Goal: Transaction & Acquisition: Purchase product/service

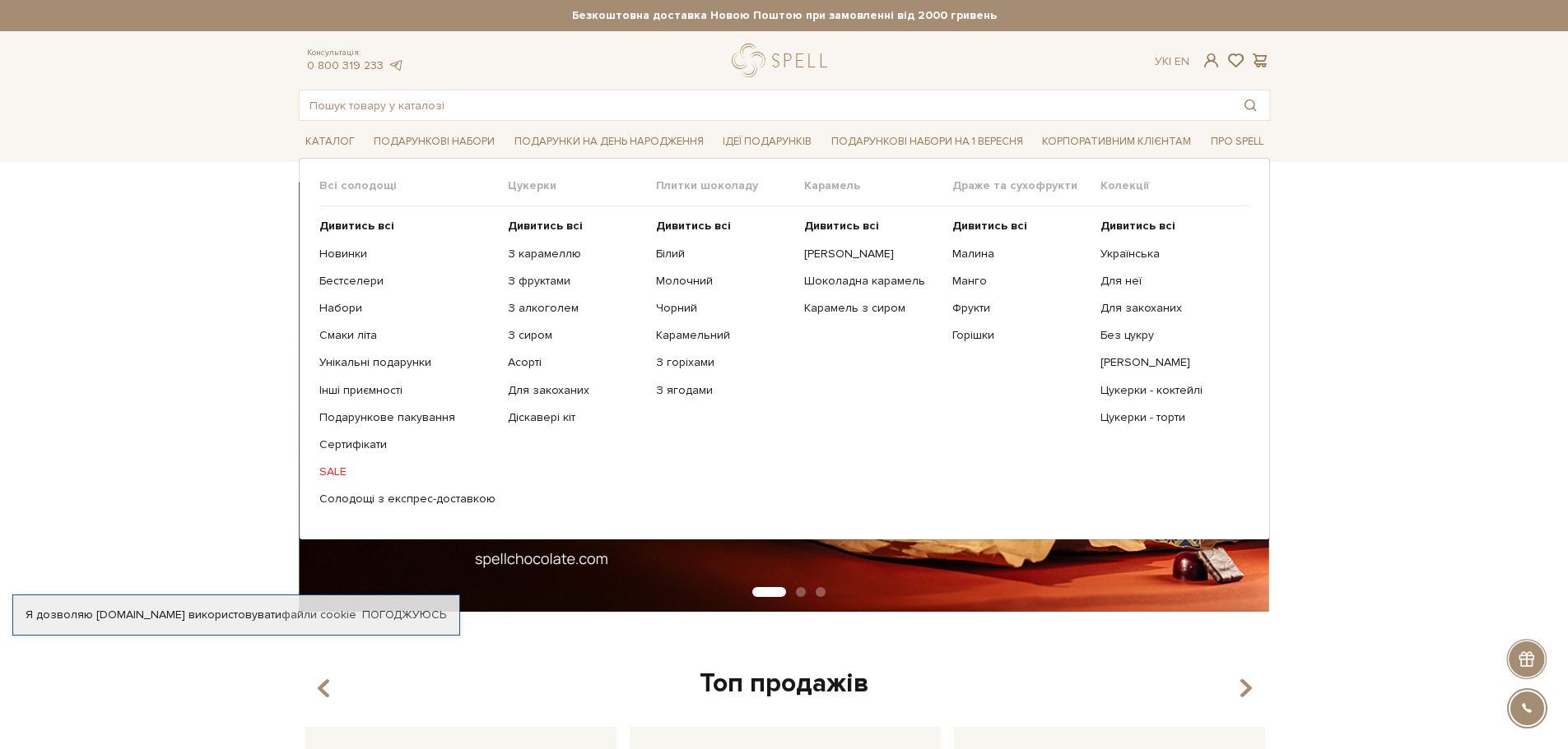
click at [330, 468] on link "SALE" at bounding box center [408, 472] width 176 height 15
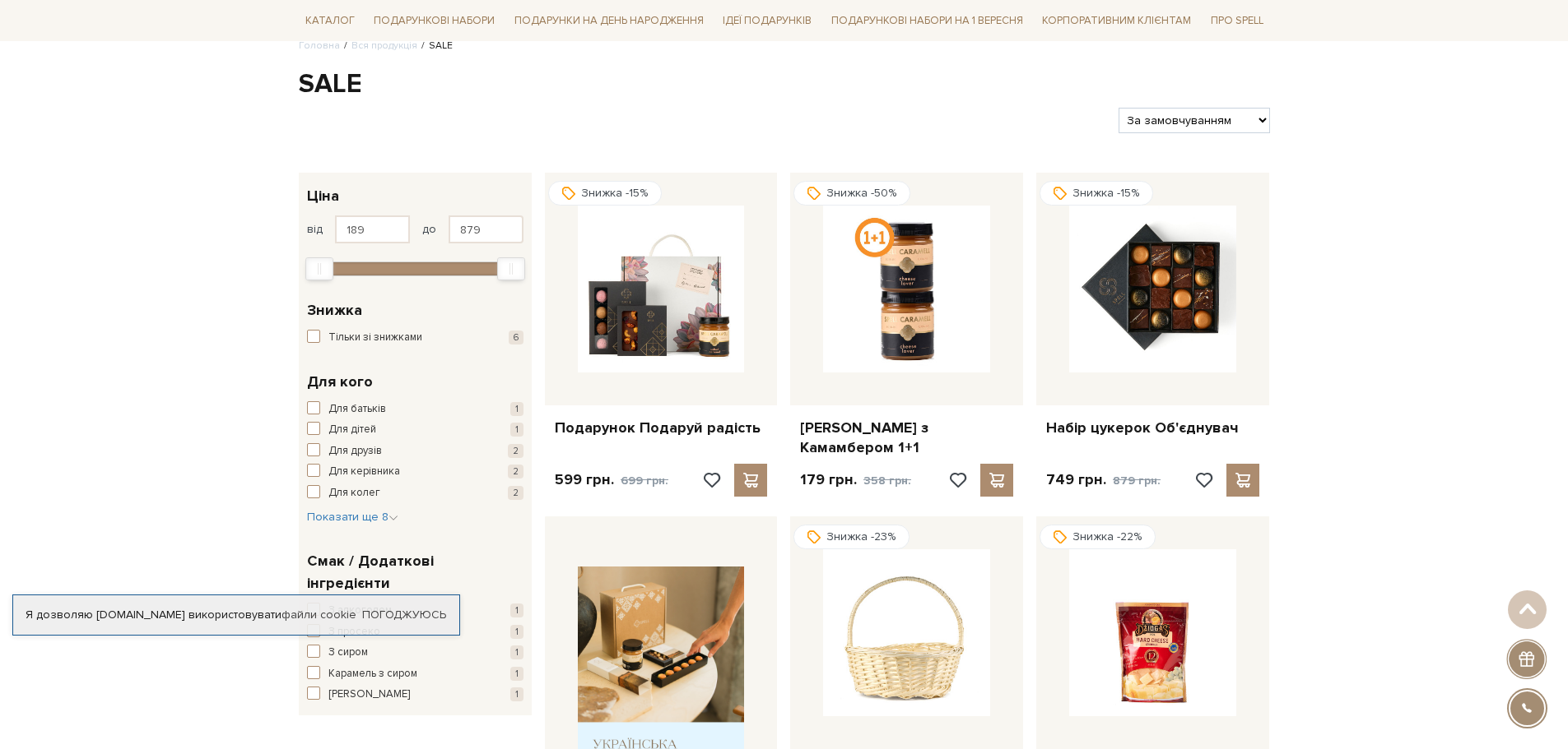
scroll to position [82, 0]
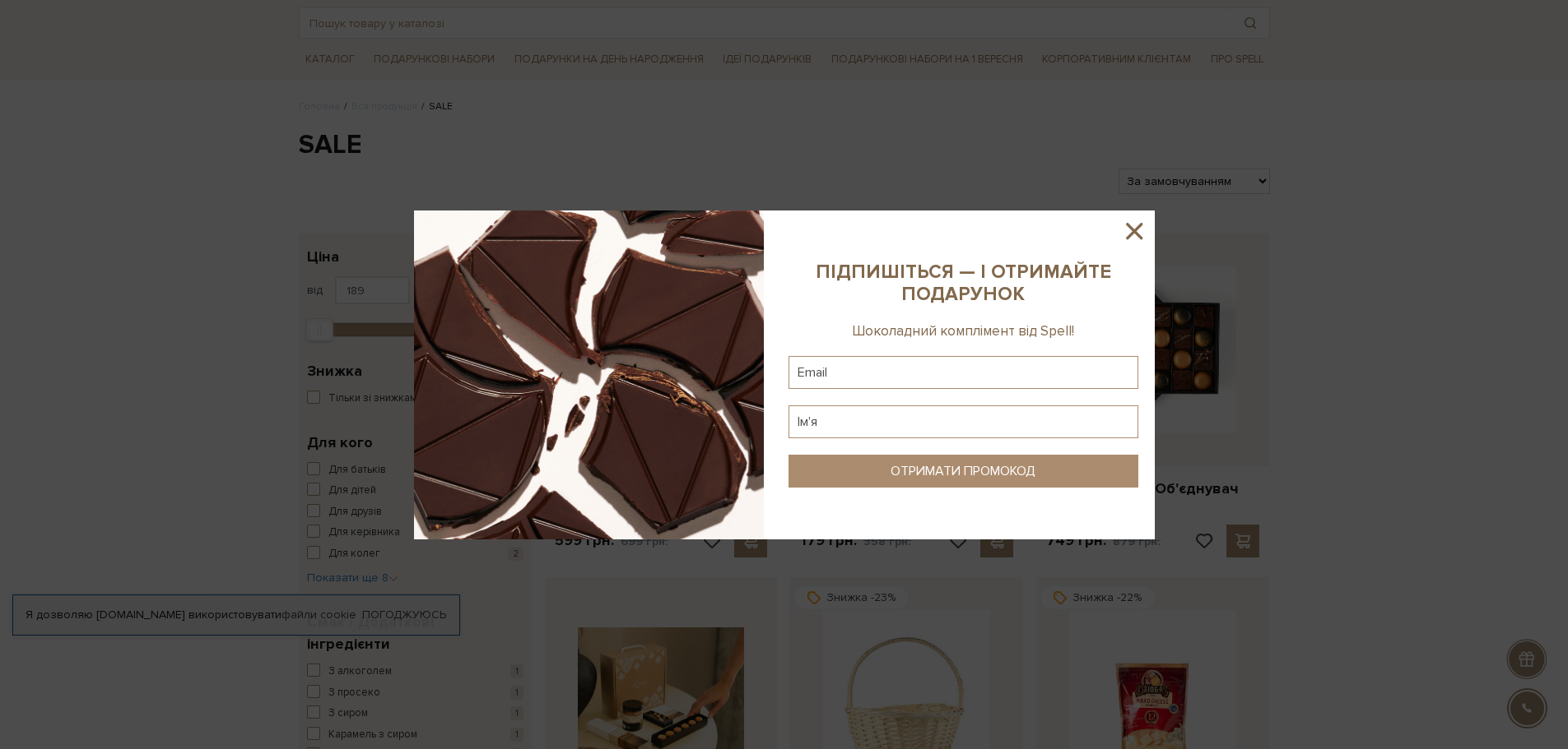
click at [1136, 226] on icon at bounding box center [1134, 231] width 28 height 28
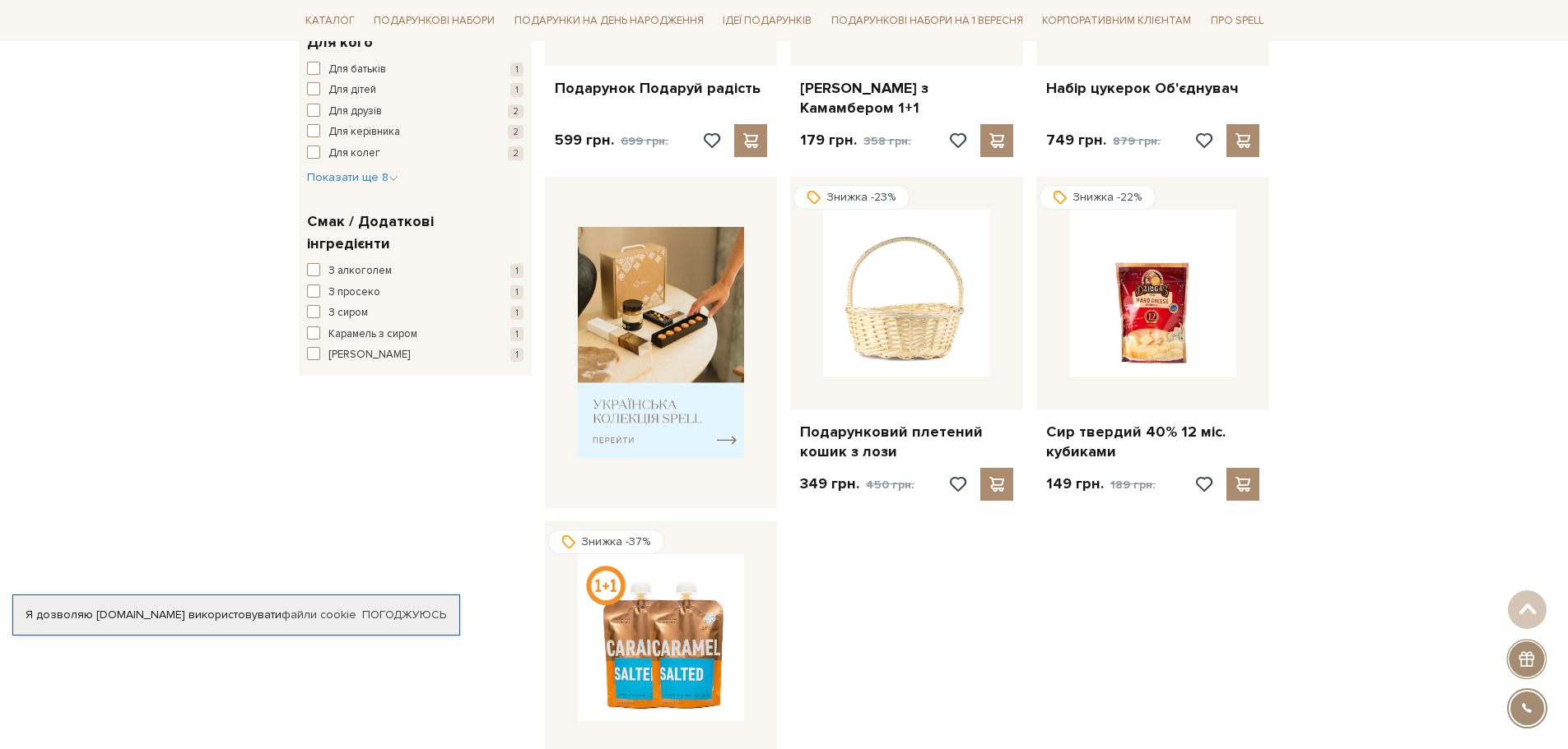
scroll to position [493, 0]
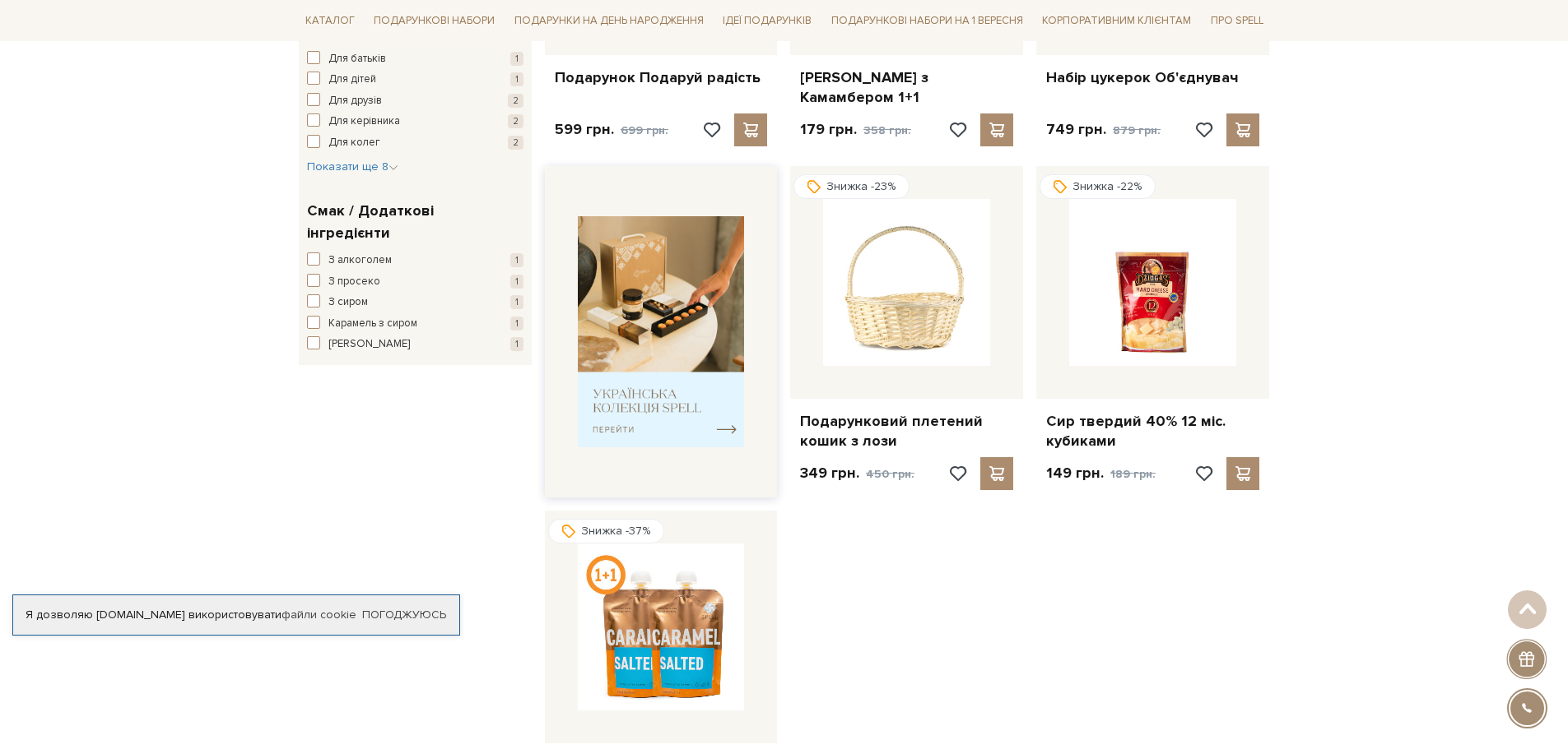
click at [642, 381] on img at bounding box center [661, 332] width 167 height 231
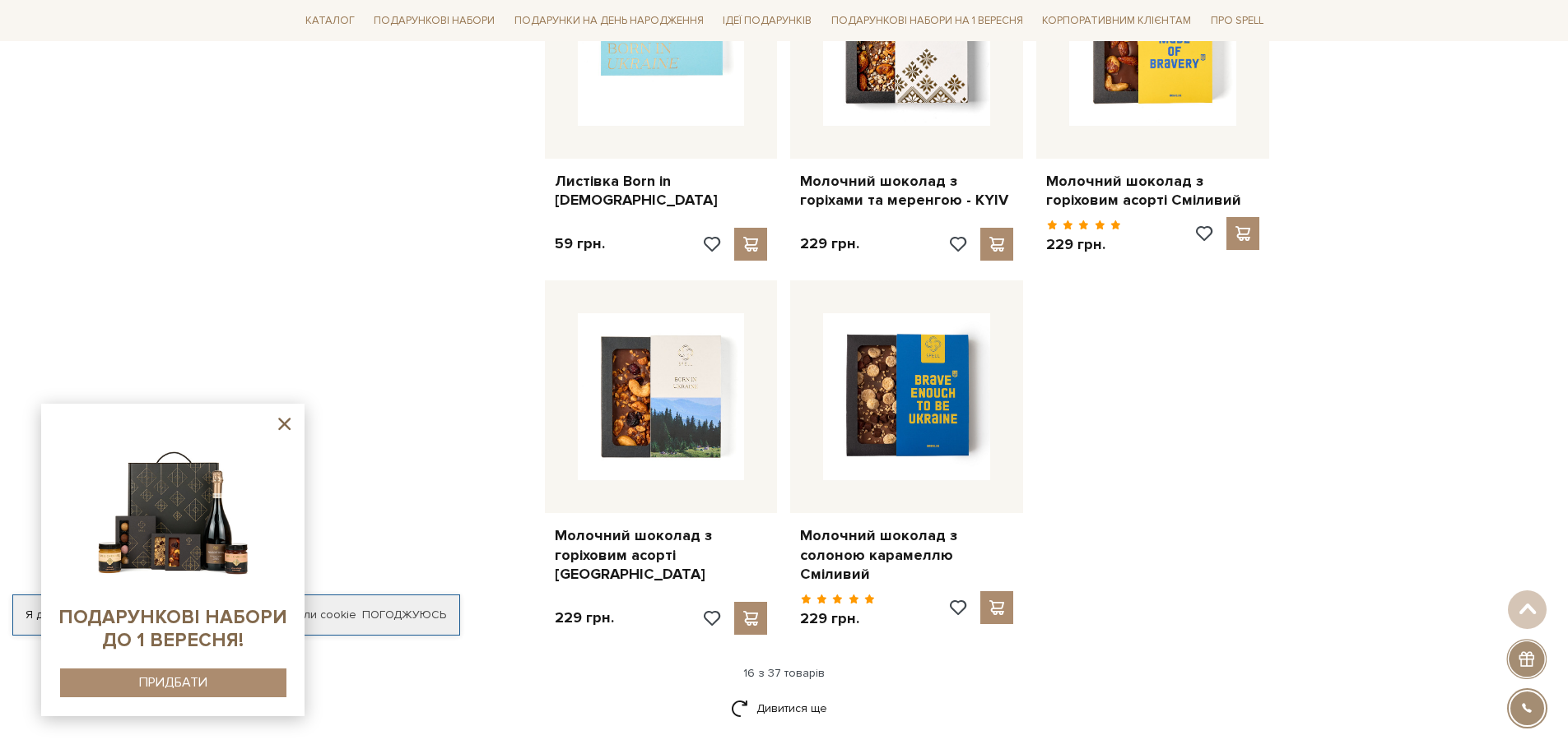
scroll to position [2056, 0]
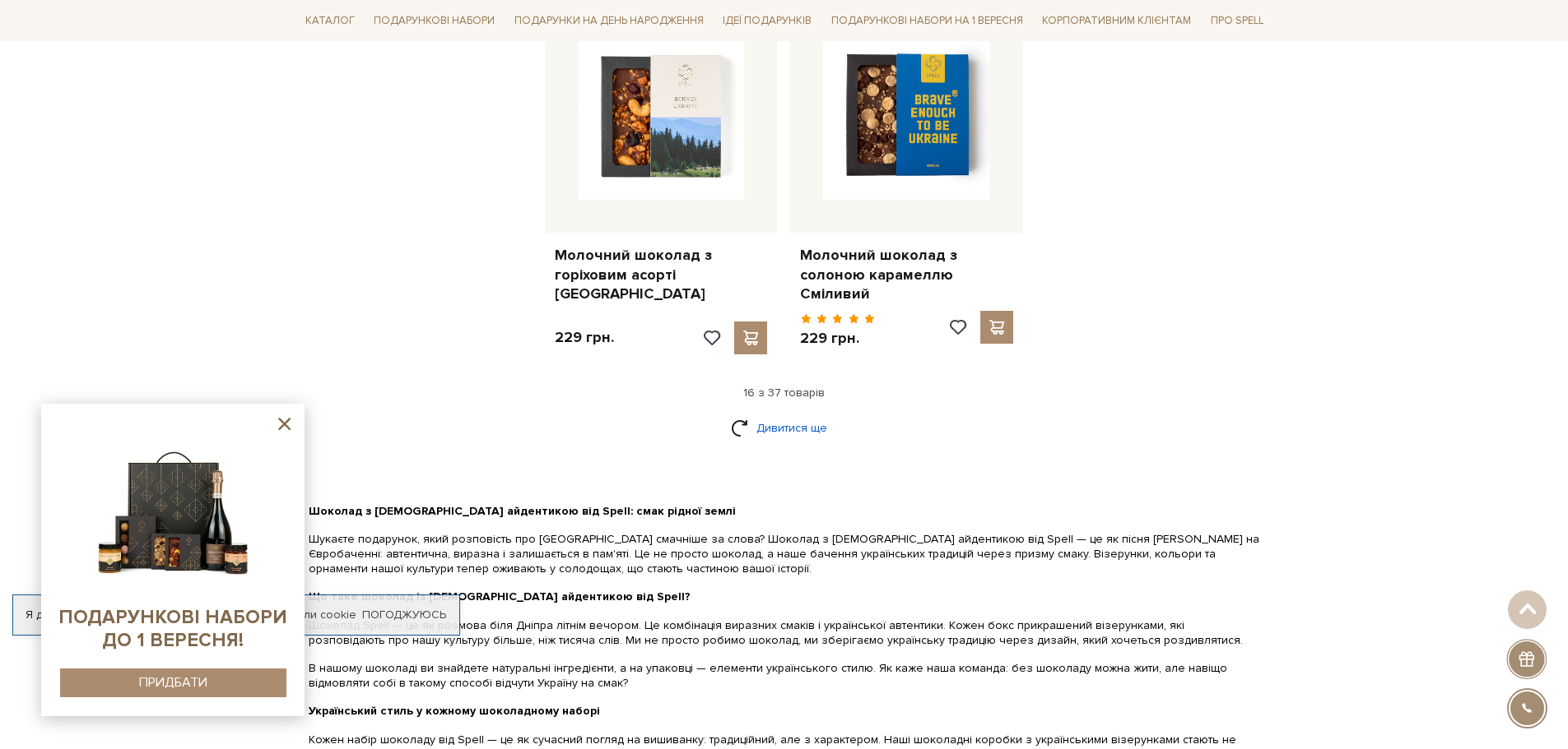
click at [797, 414] on link "Дивитися ще" at bounding box center [784, 428] width 107 height 29
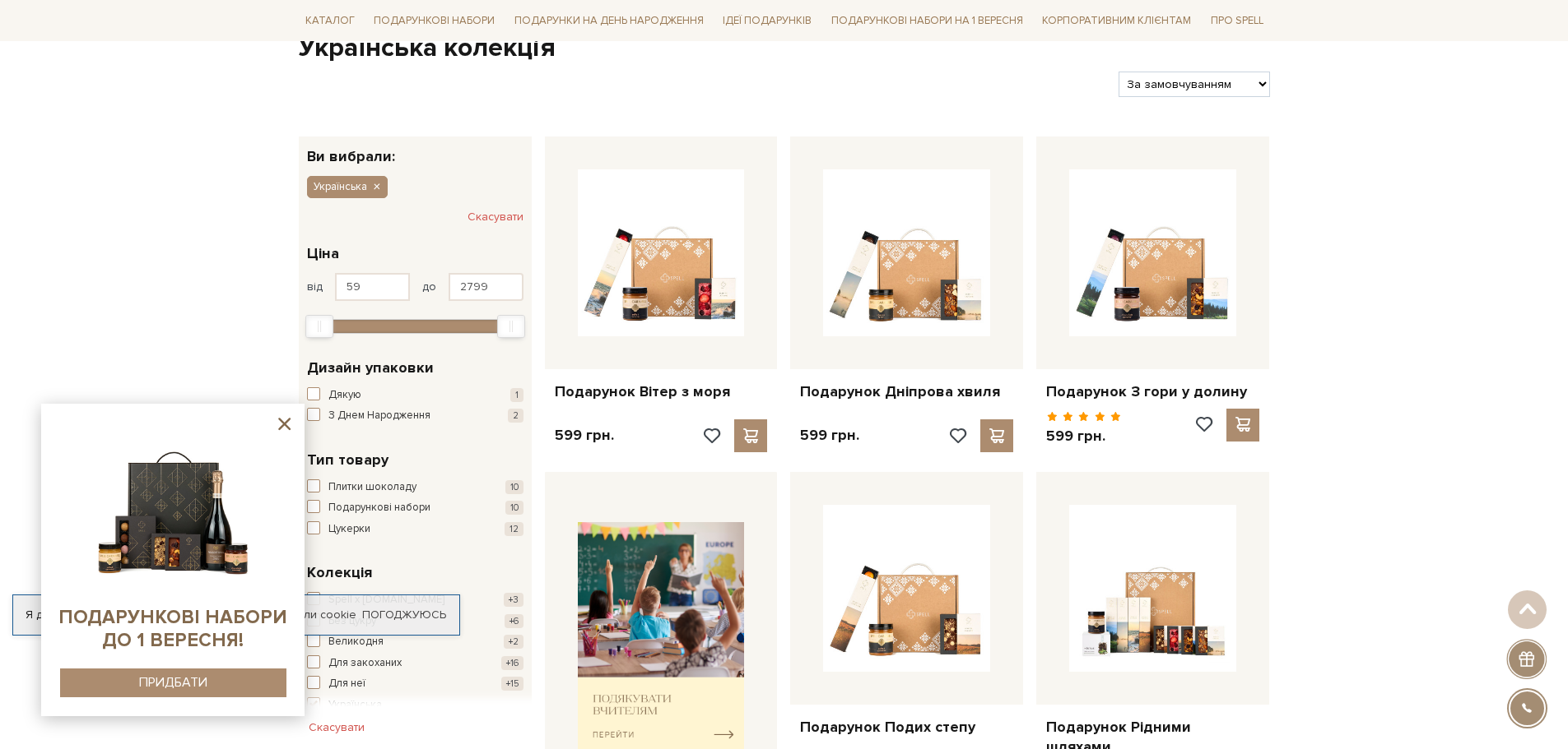
scroll to position [0, 0]
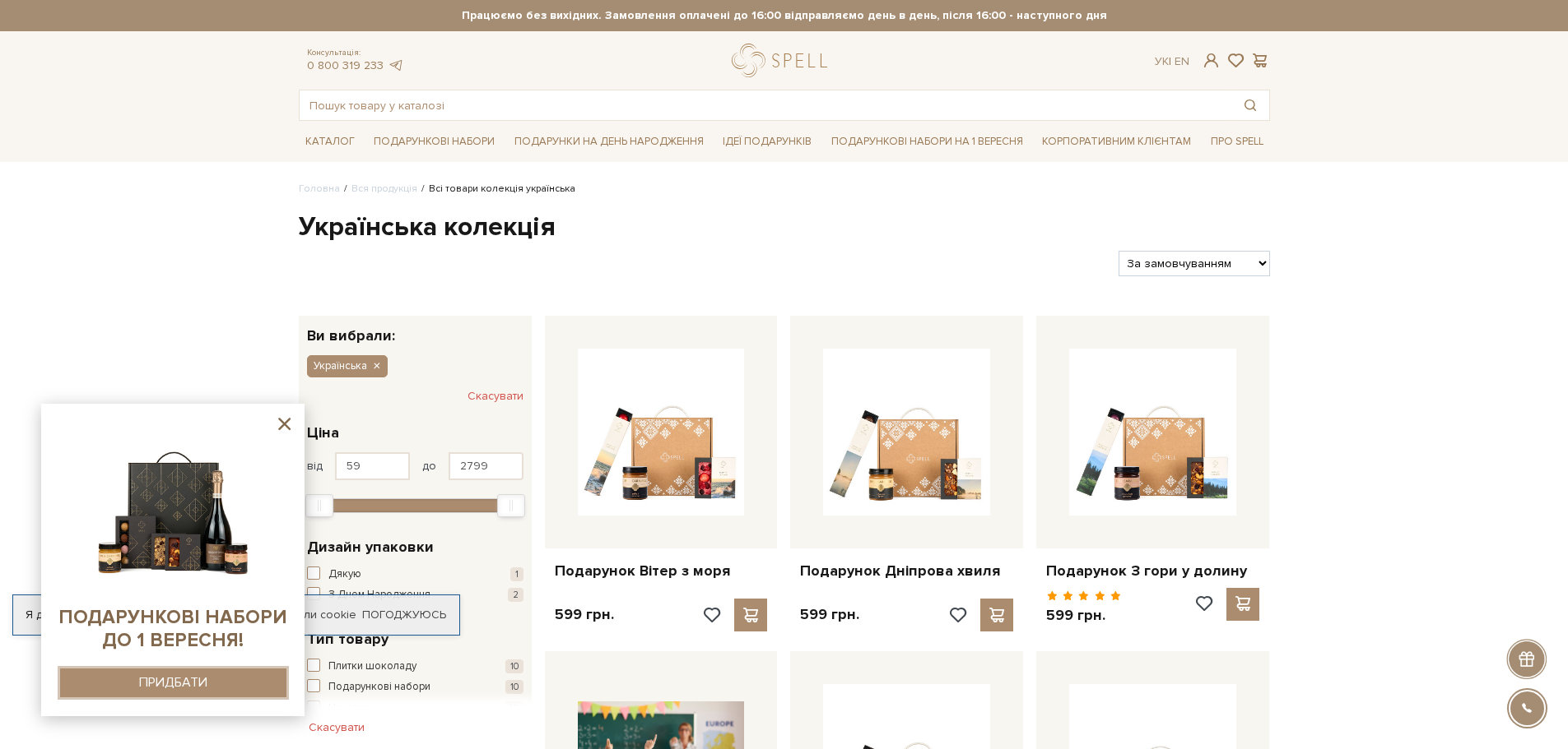
click at [157, 681] on div "ПРИДБАТИ" at bounding box center [173, 682] width 69 height 16
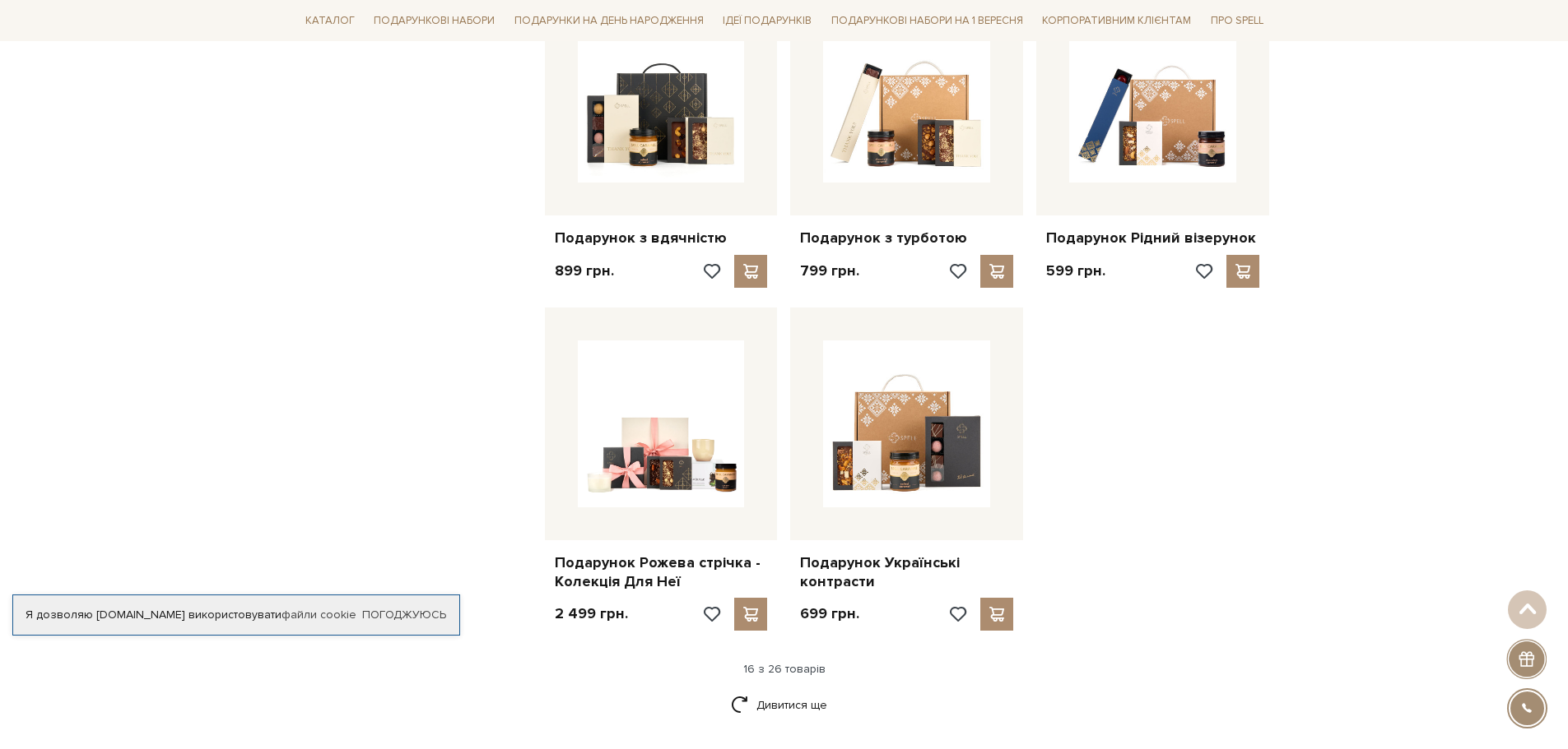
scroll to position [1810, 0]
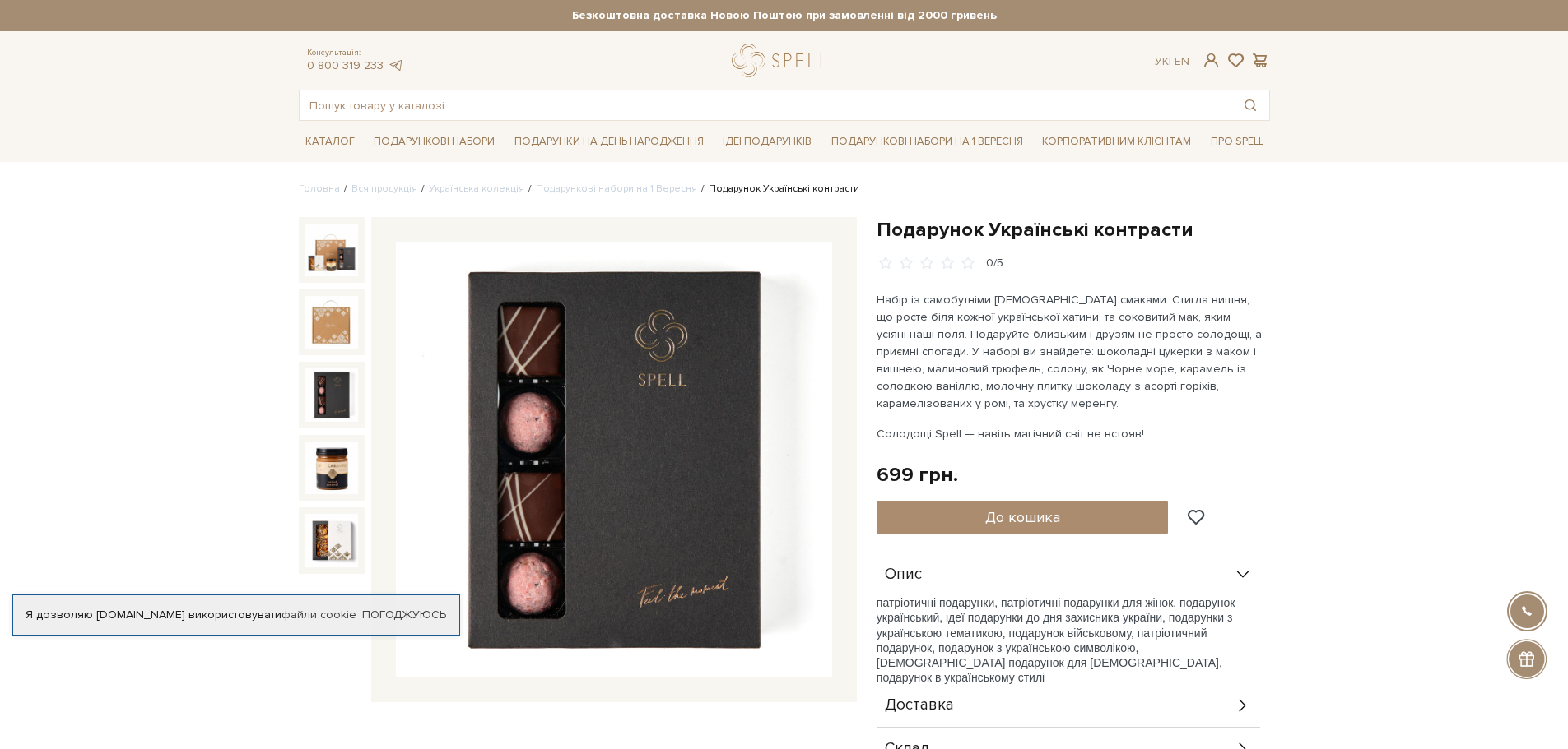
click at [327, 399] on img at bounding box center [332, 394] width 53 height 53
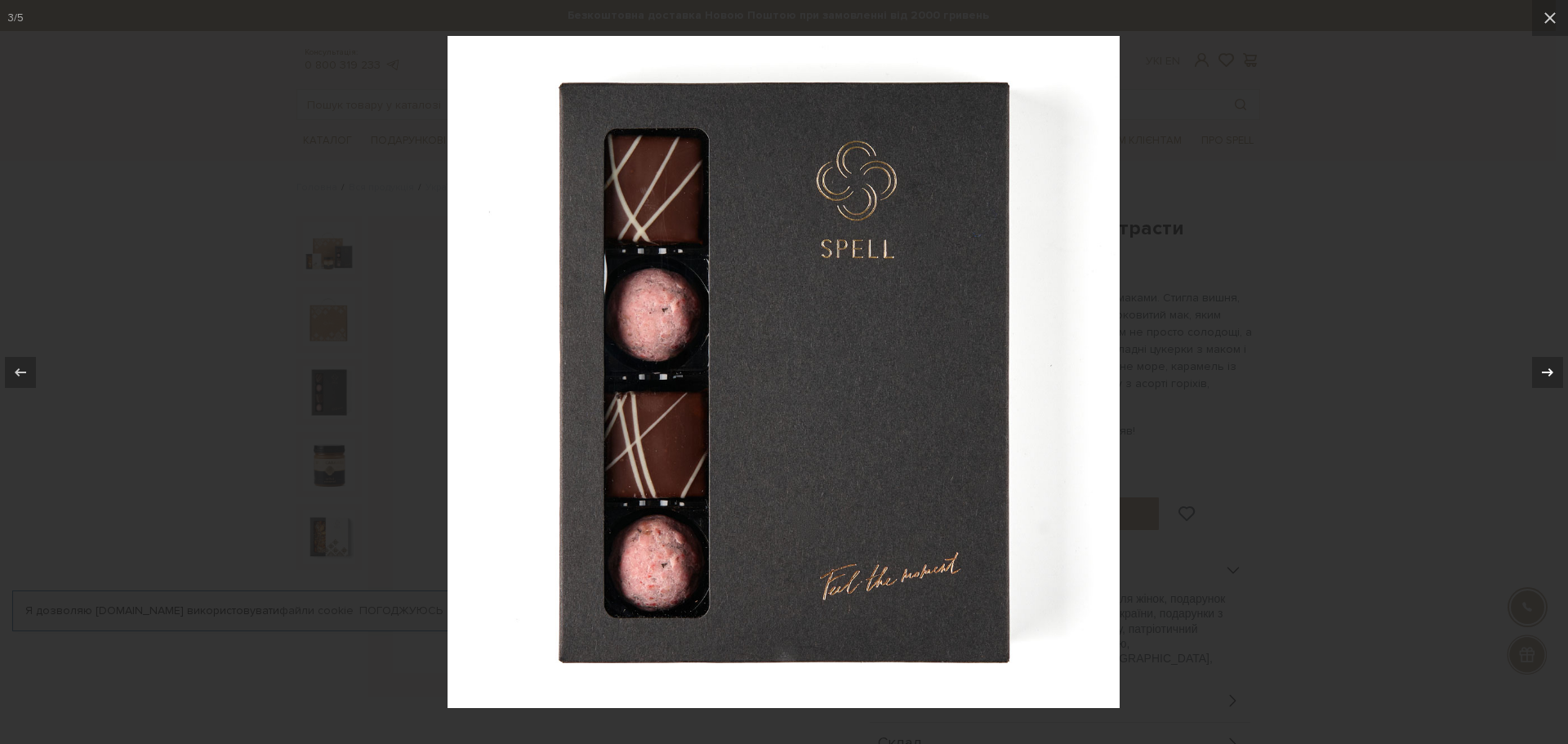
click at [1543, 364] on icon at bounding box center [1547, 372] width 19 height 19
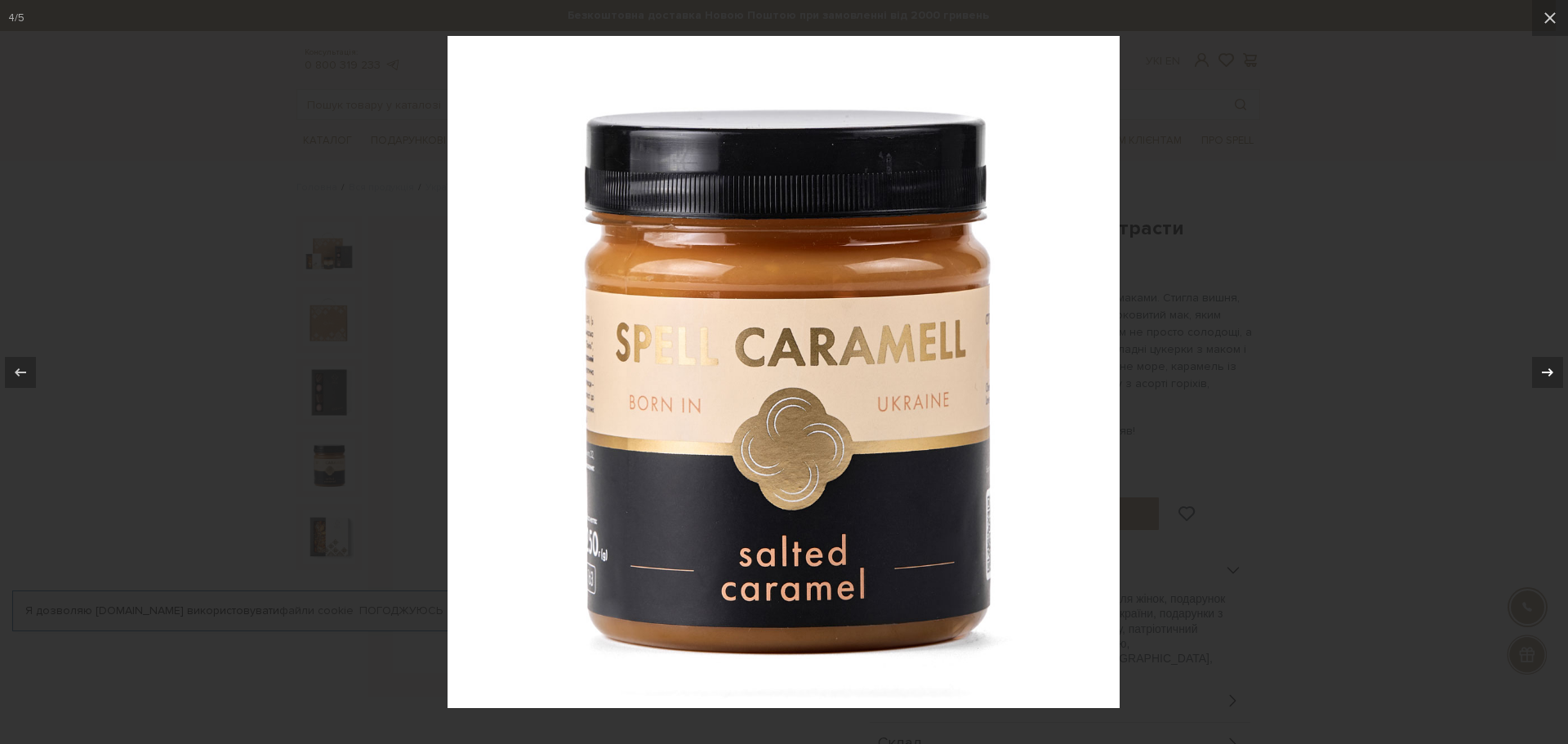
click at [1543, 364] on icon at bounding box center [1547, 372] width 19 height 19
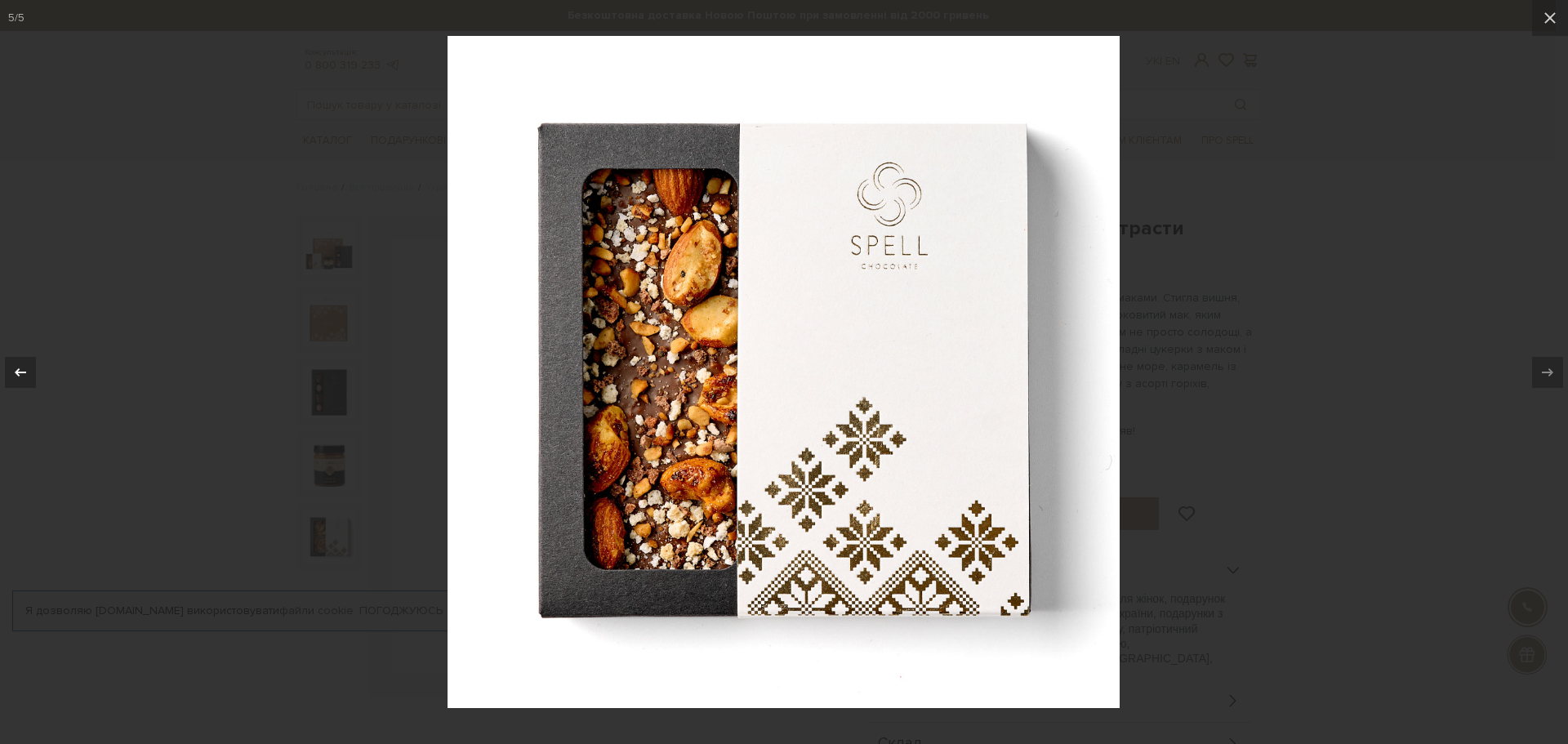
click at [32, 370] on div at bounding box center [20, 372] width 31 height 31
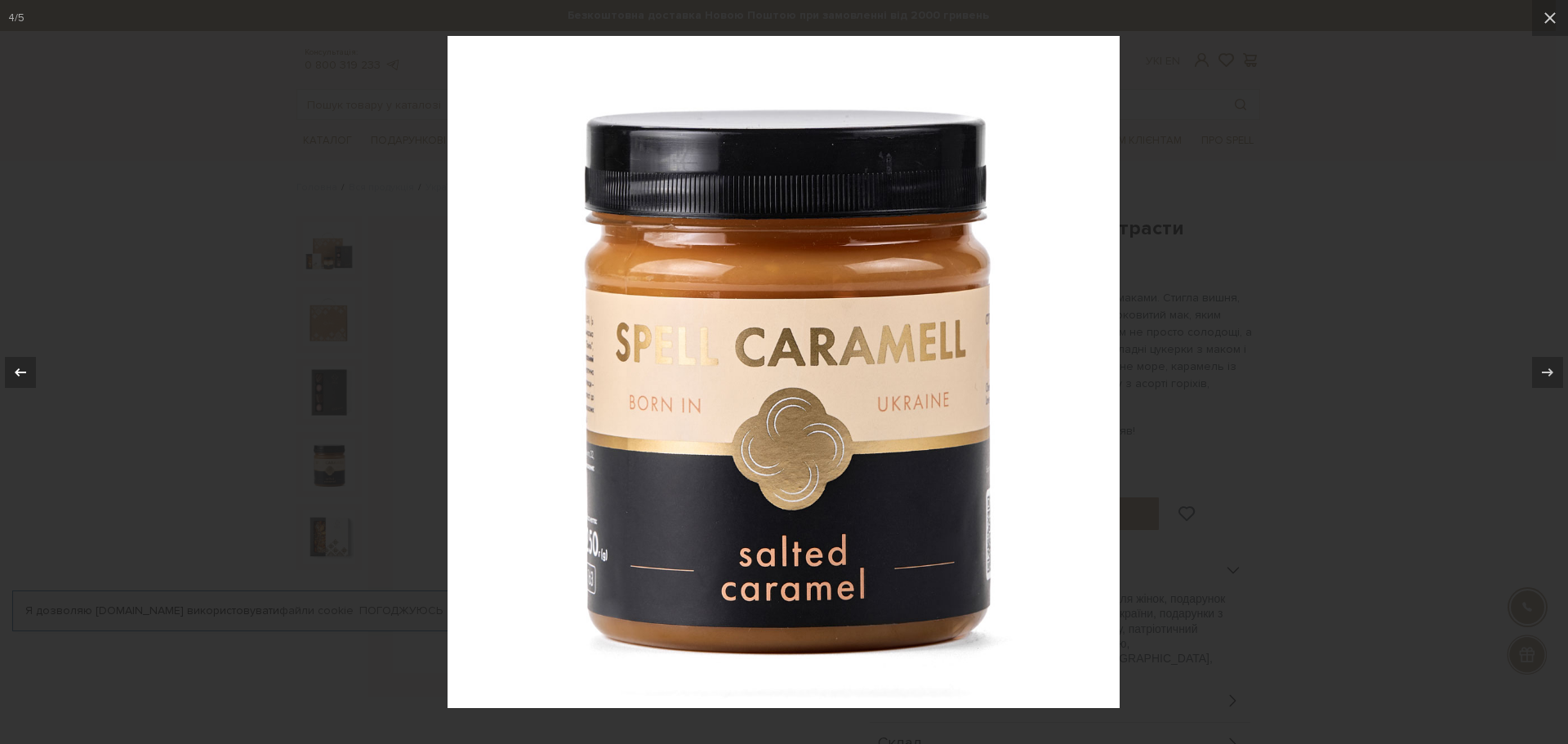
click at [32, 370] on div at bounding box center [20, 372] width 31 height 31
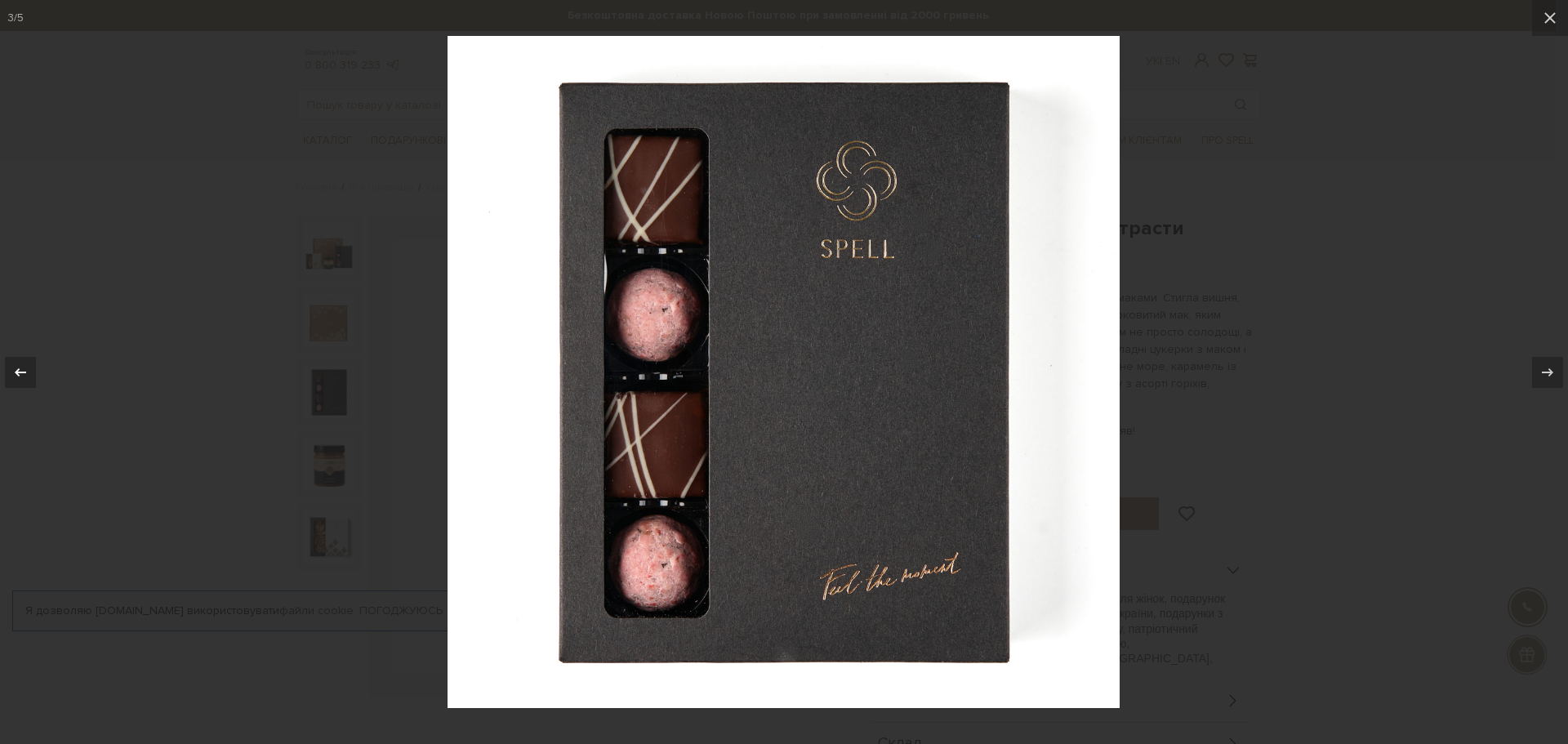
click at [31, 370] on div at bounding box center [20, 372] width 31 height 31
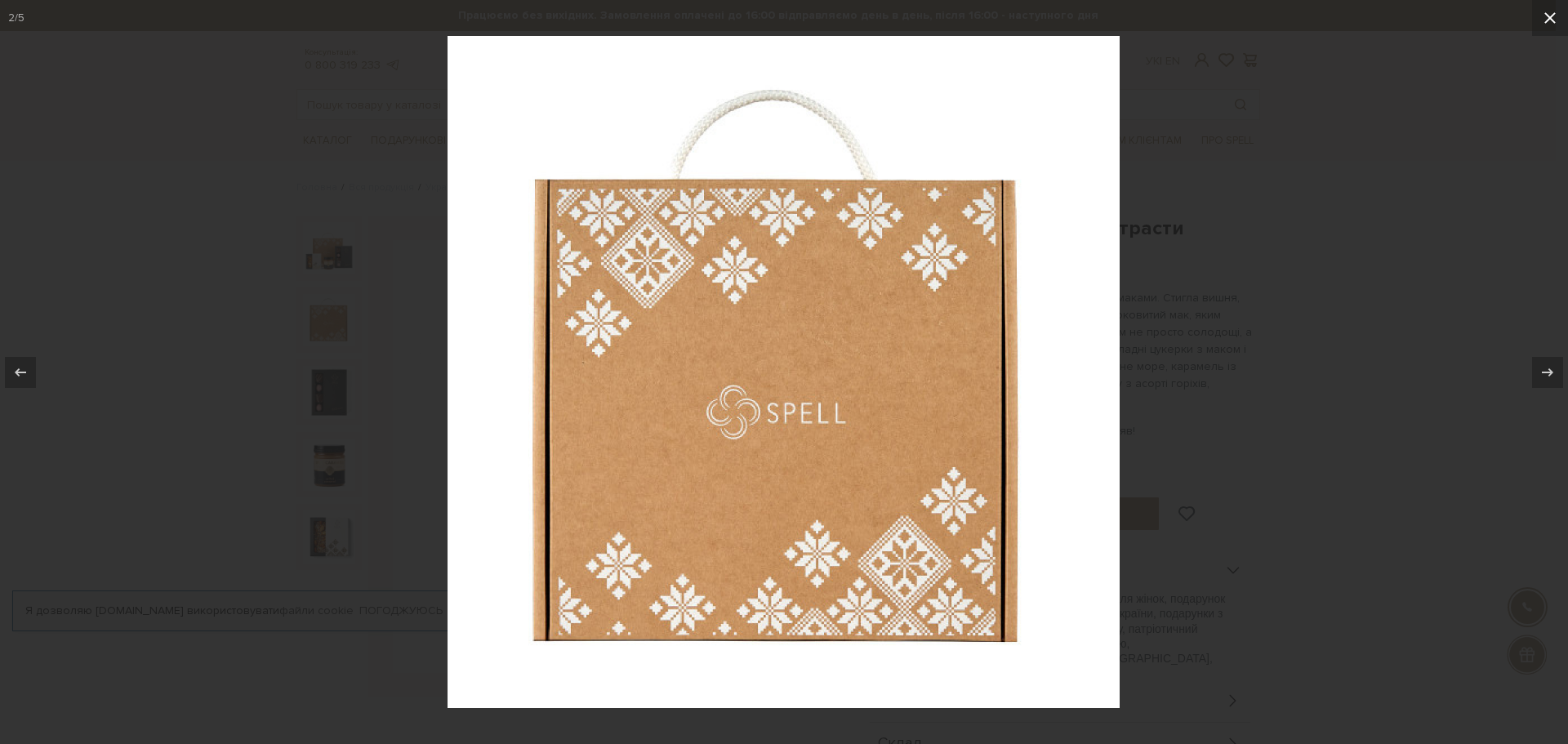
click at [1543, 18] on icon at bounding box center [1550, 17] width 19 height 19
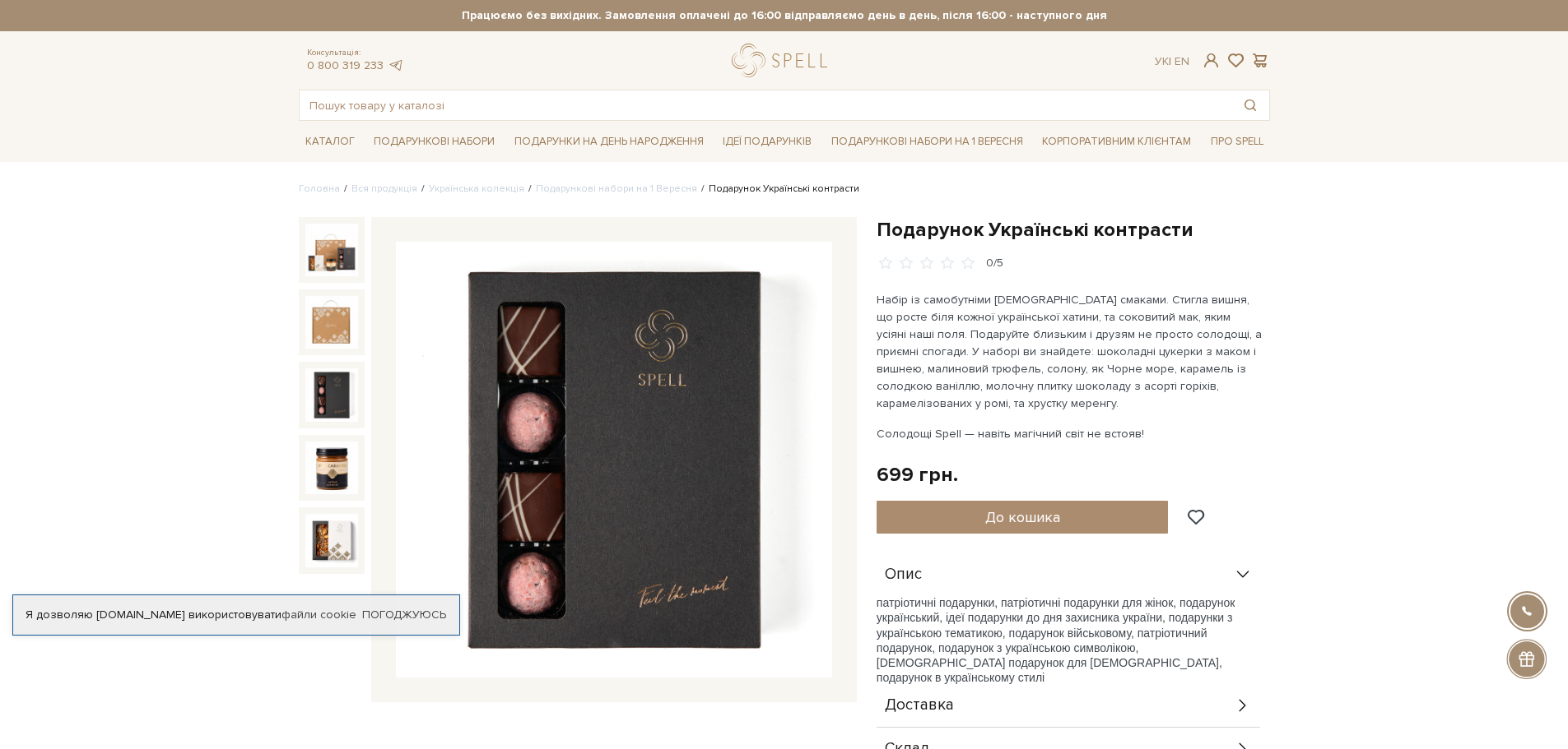
scroll to position [329, 0]
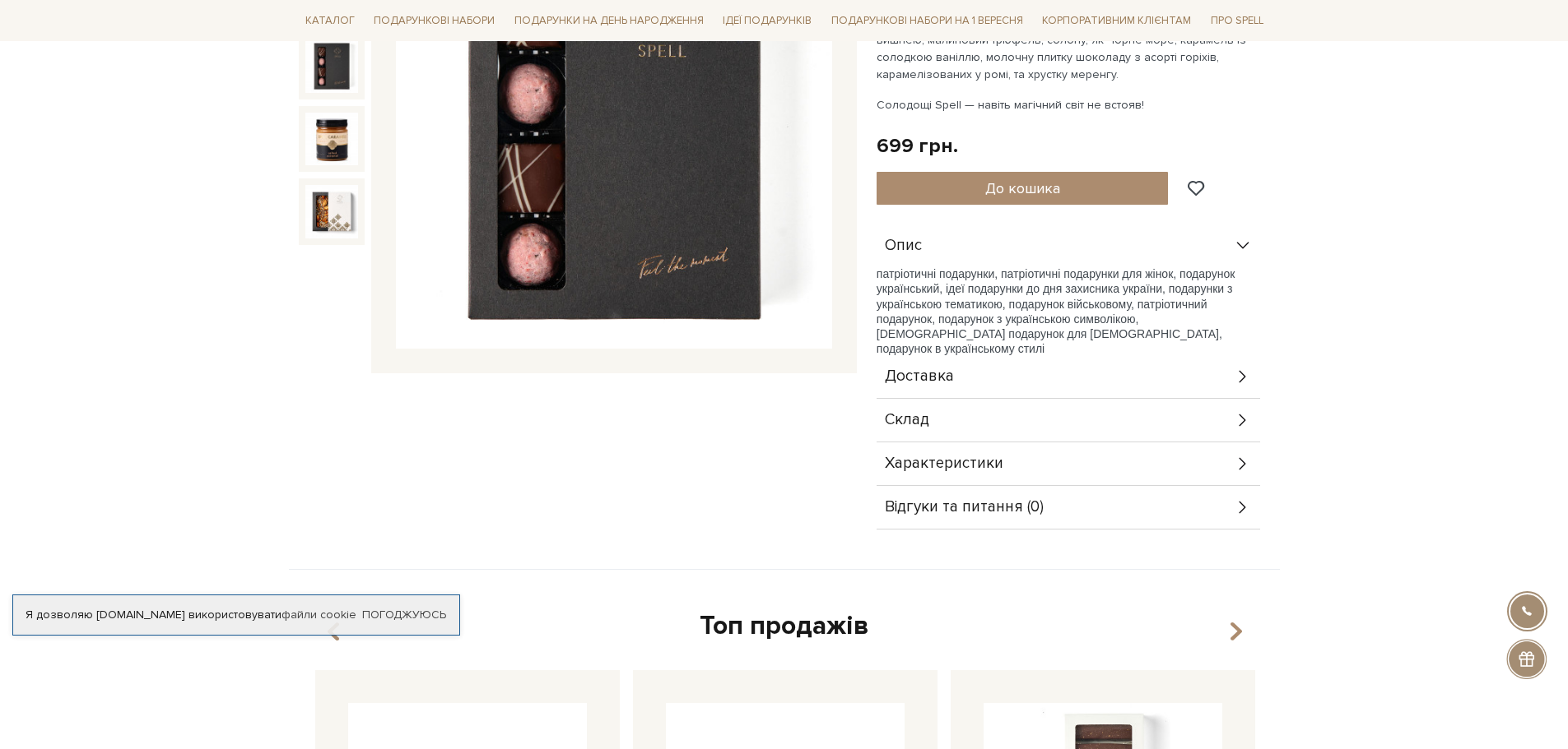
click at [1423, 378] on body "Подарункові набори SALE Корпоративним клієнтам Доставка і оплата Консультація: …" at bounding box center [784, 648] width 1568 height 1954
click at [1239, 417] on icon at bounding box center [1243, 420] width 19 height 19
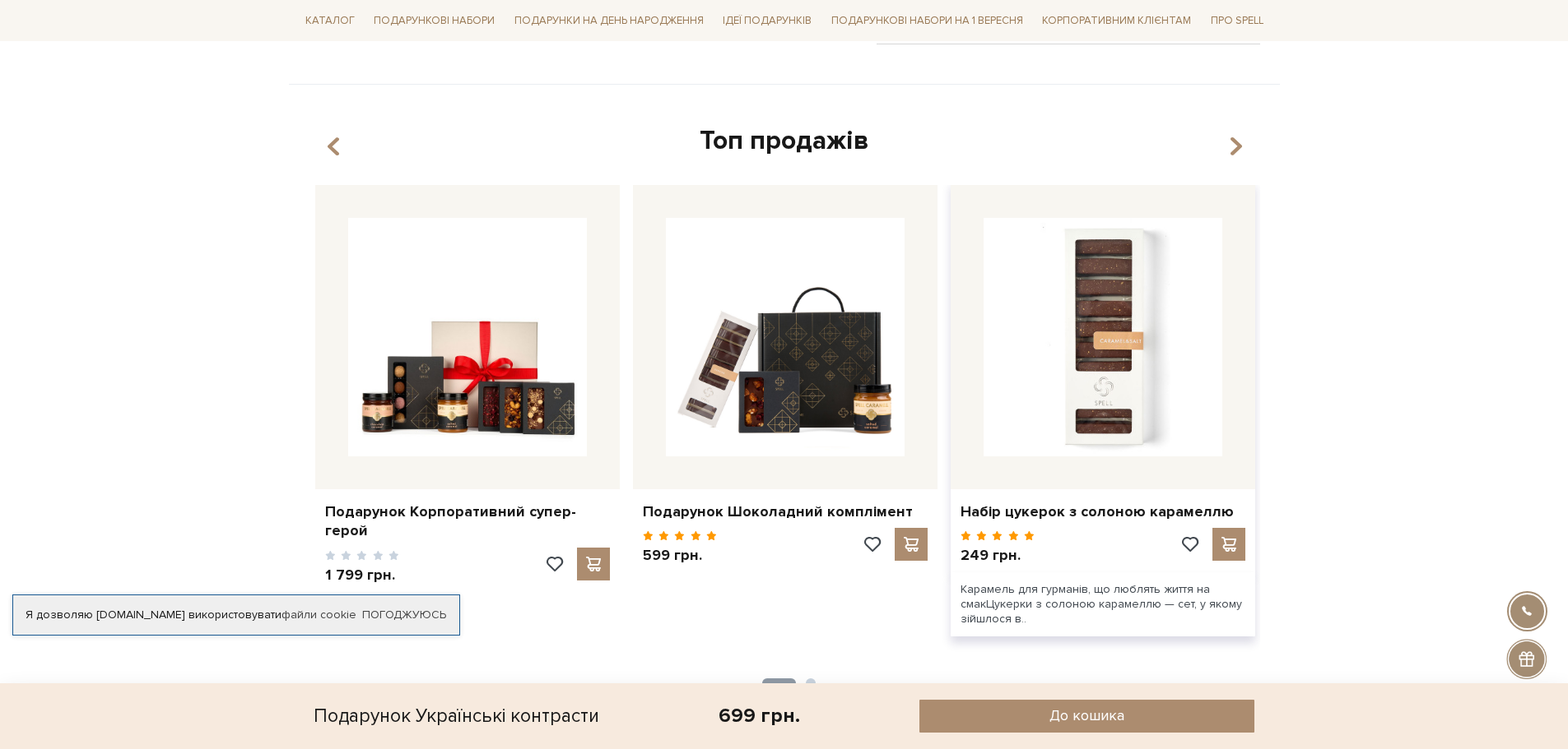
scroll to position [1069, 0]
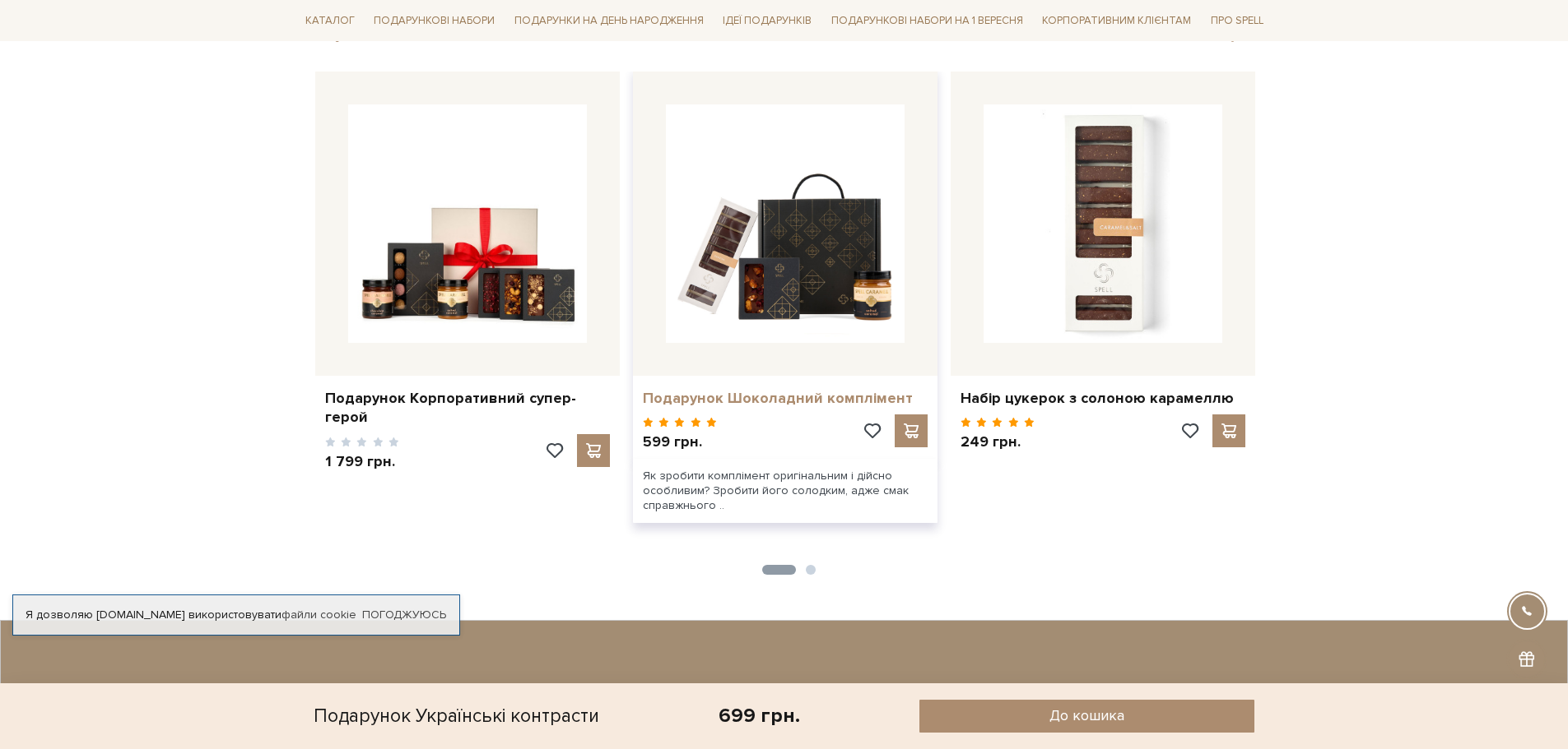
click at [807, 402] on link "Подарунок Шоколадний комплімент" at bounding box center [784, 398] width 284 height 19
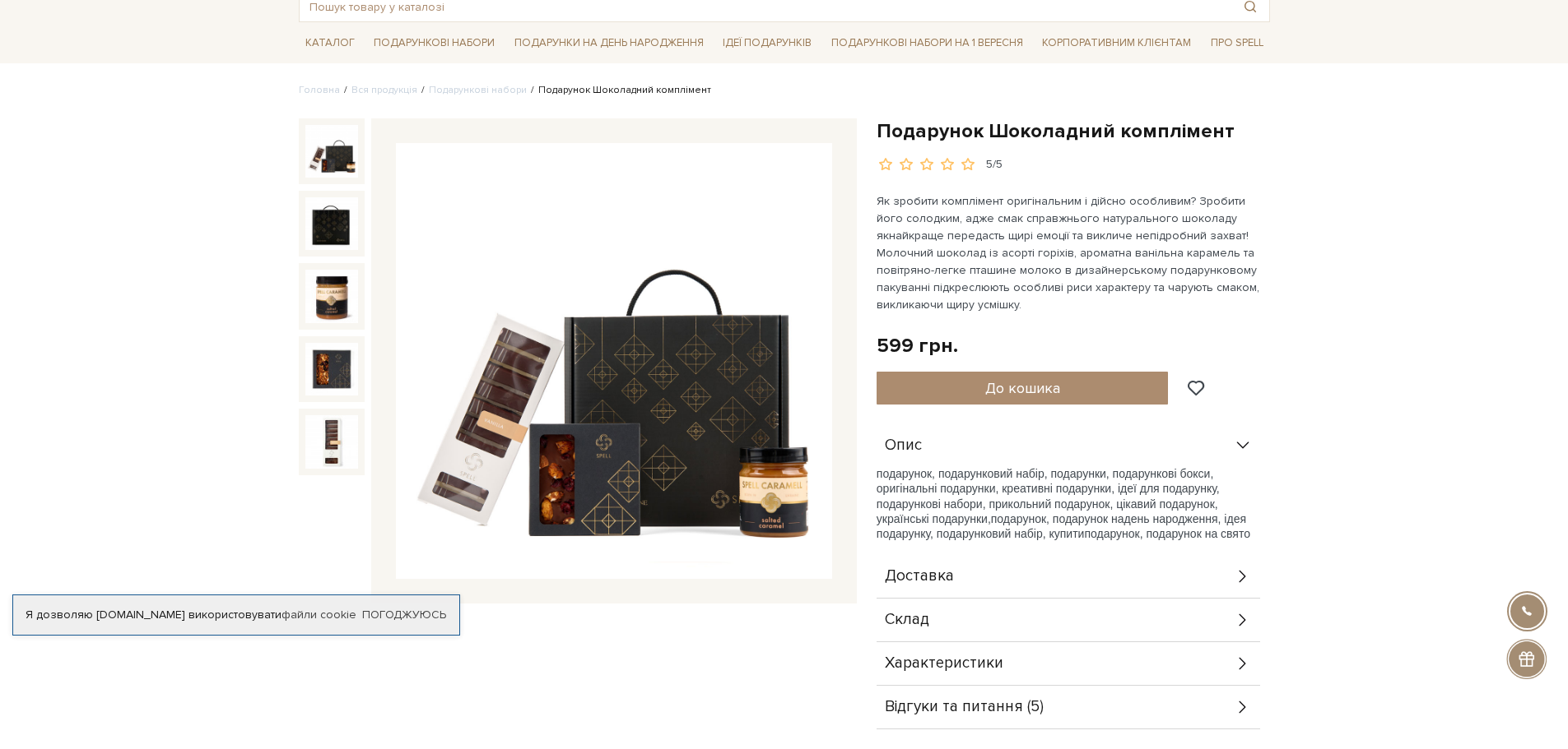
scroll to position [247, 0]
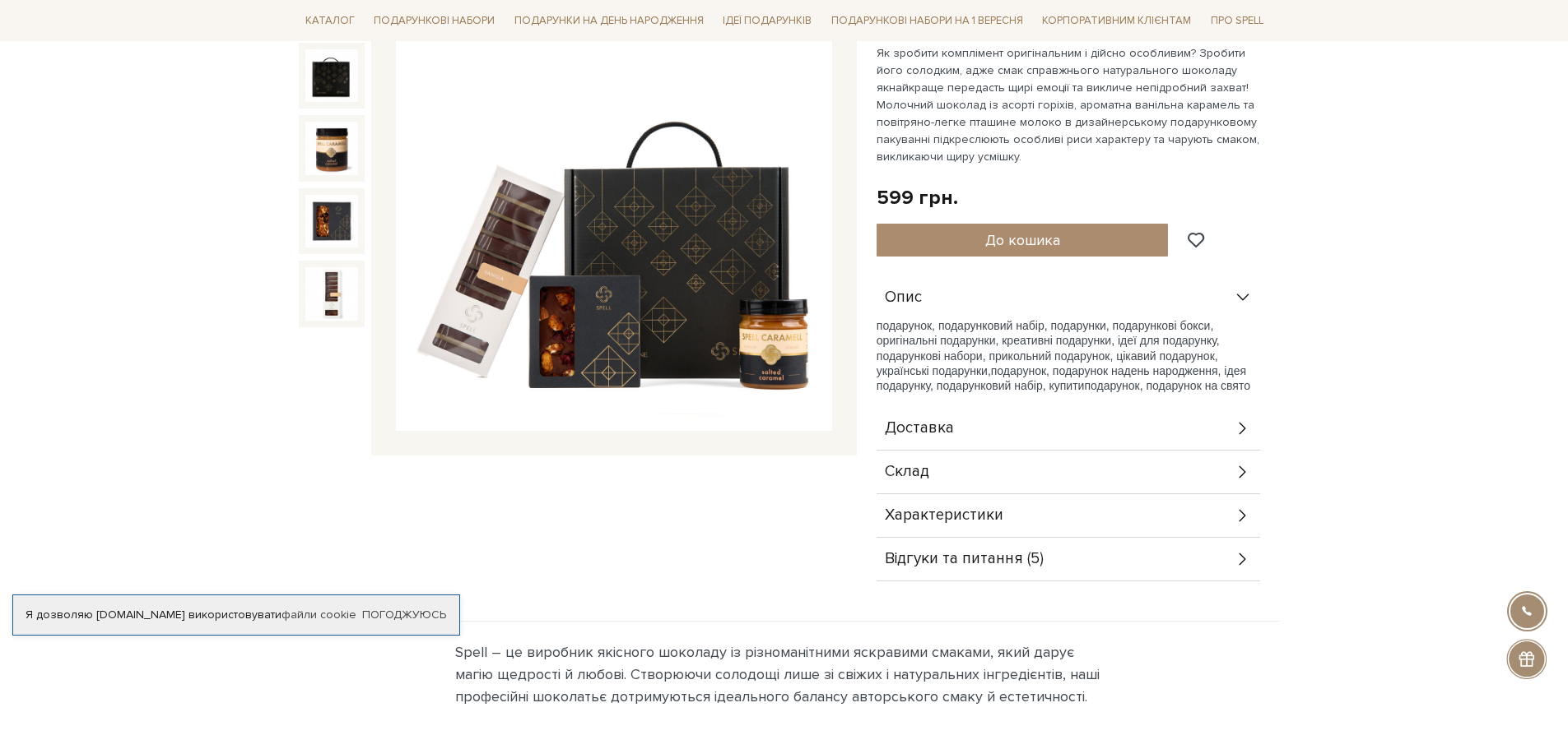
click at [971, 475] on div "Склад" at bounding box center [1068, 472] width 383 height 43
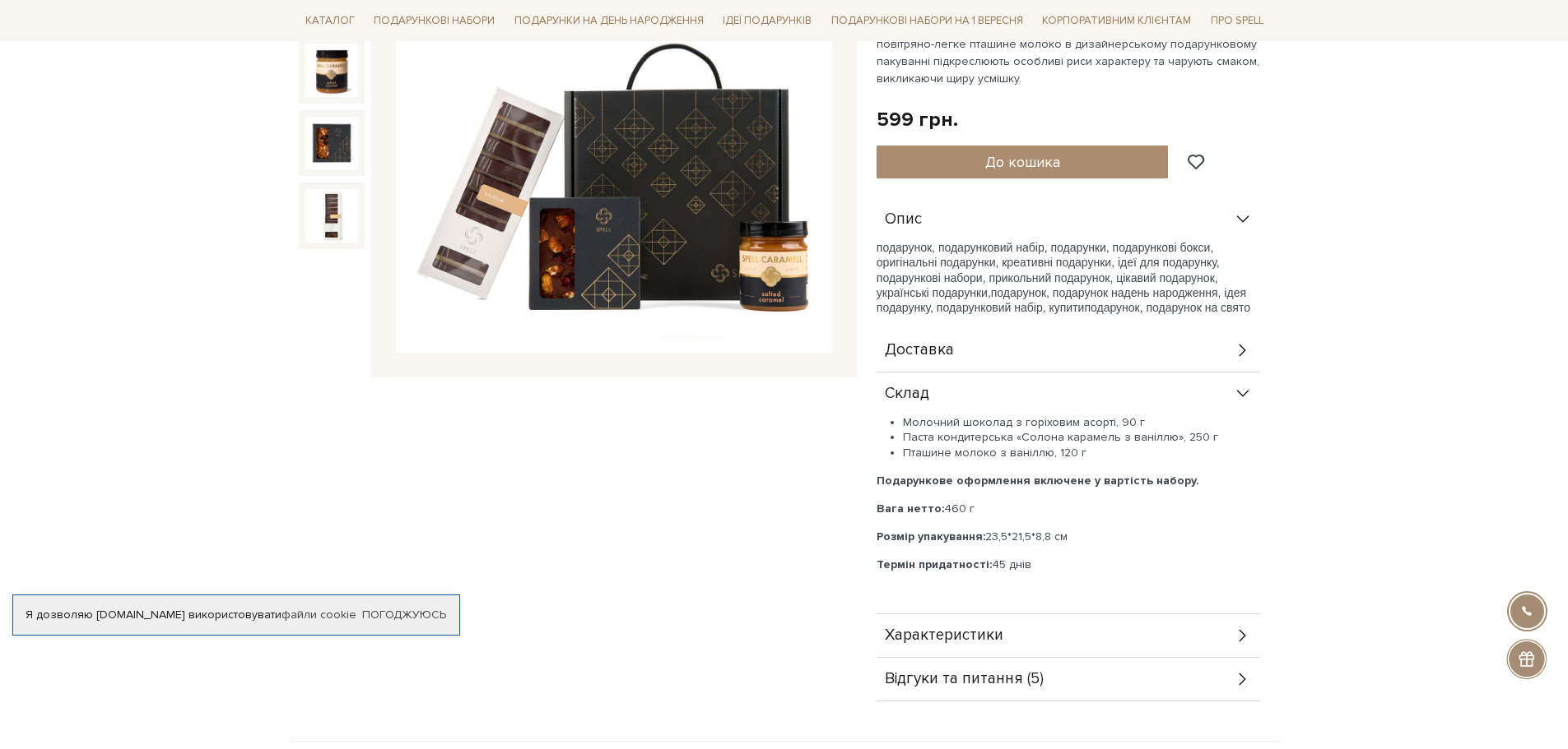
scroll to position [329, 0]
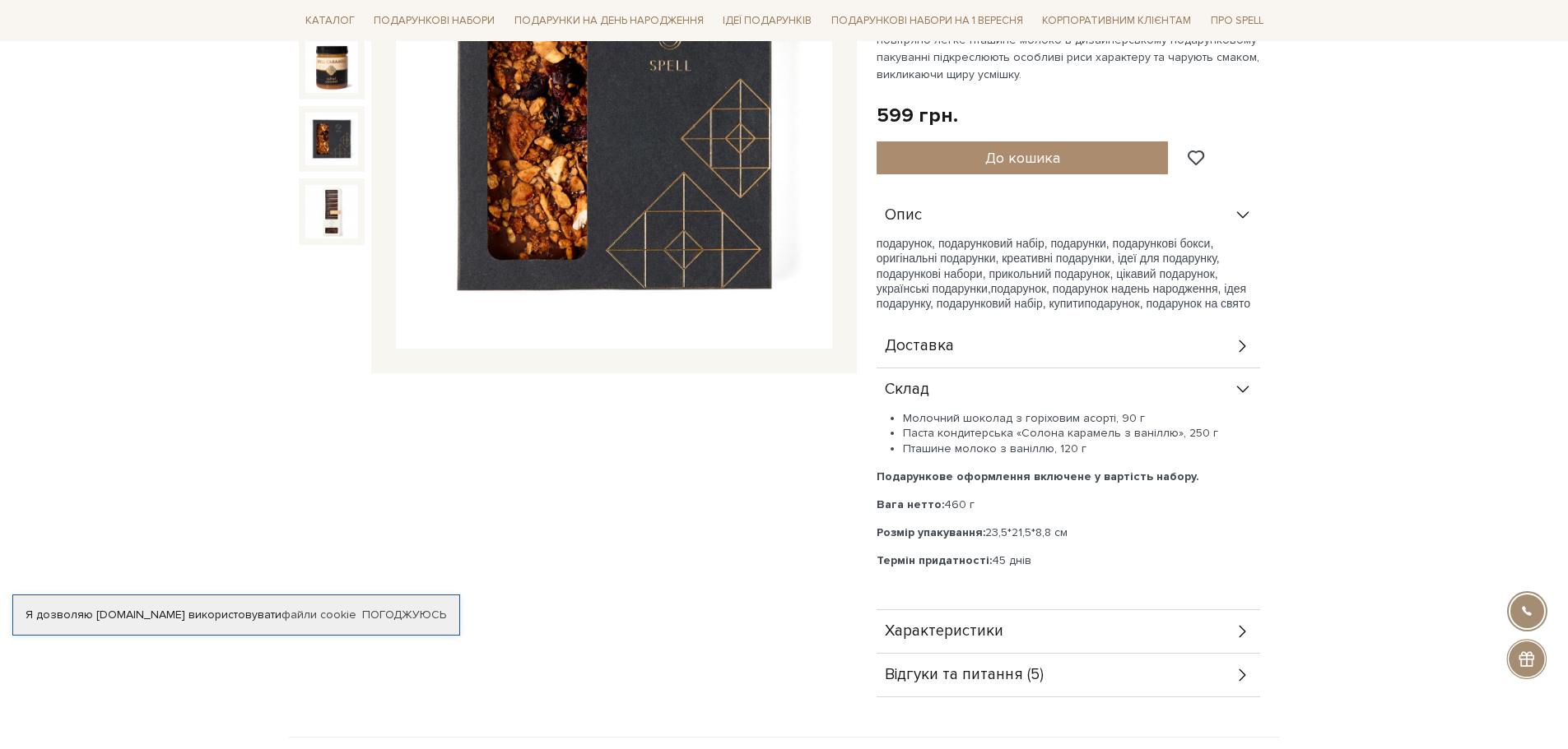
click at [319, 135] on img at bounding box center [332, 139] width 53 height 53
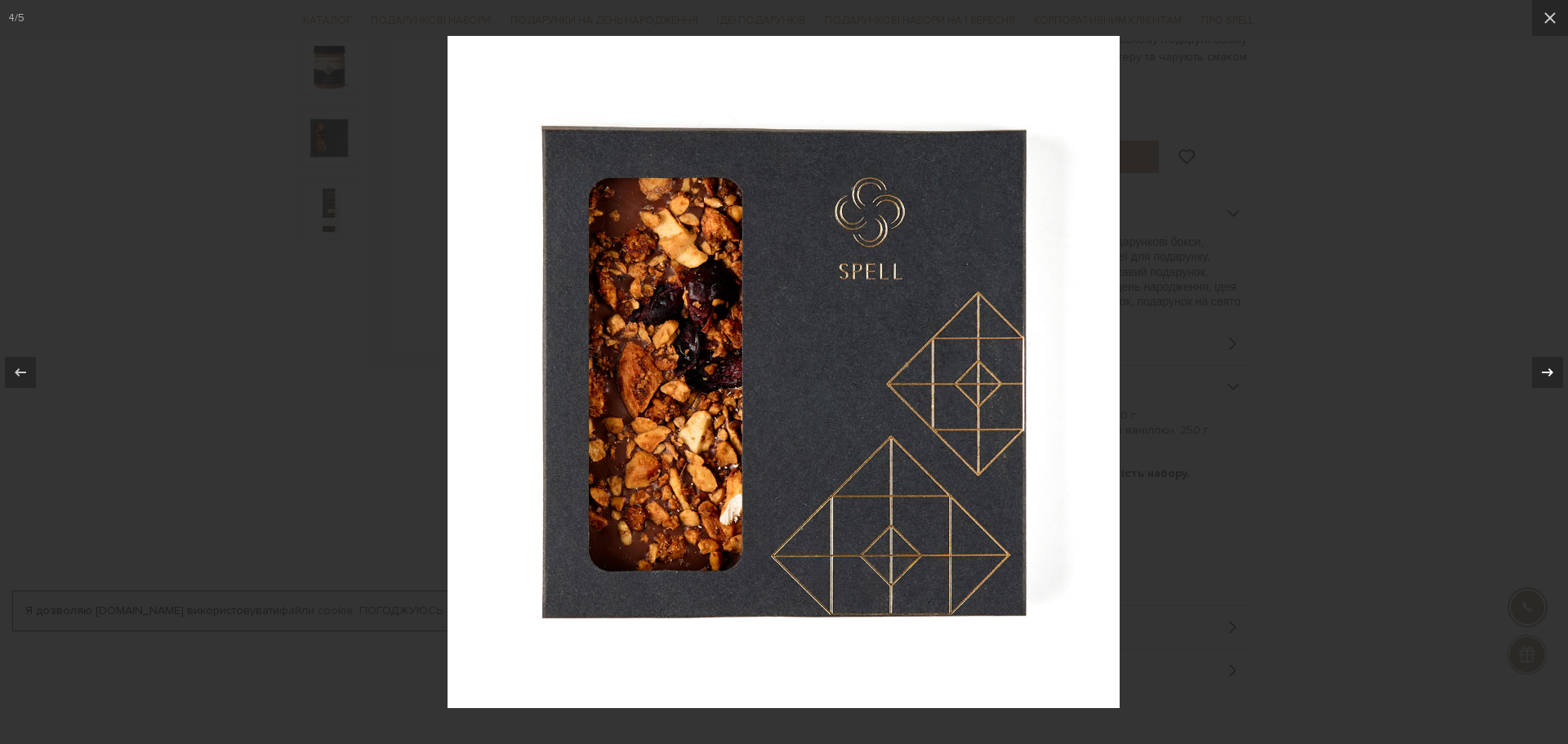
click at [1555, 374] on div at bounding box center [1548, 372] width 31 height 31
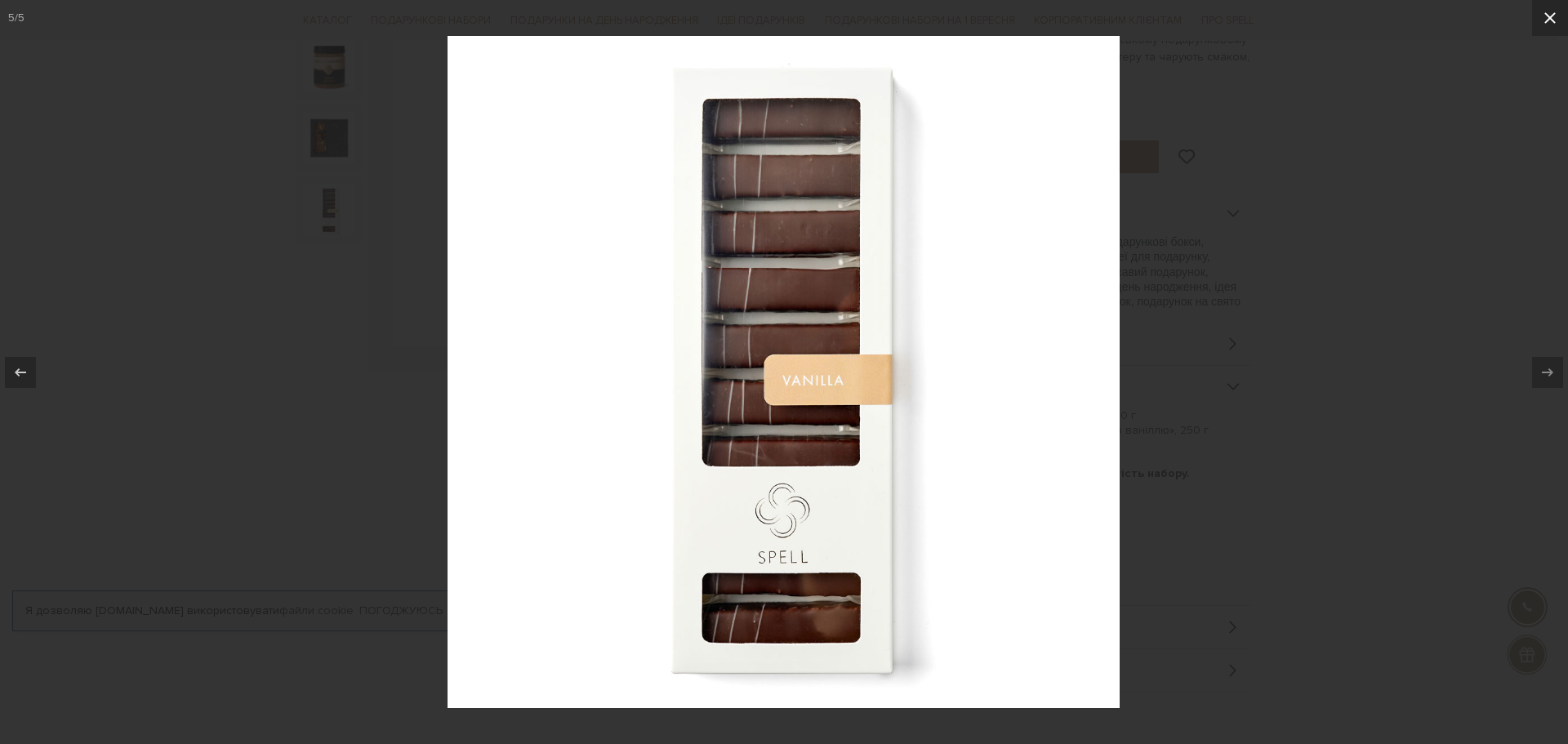
click at [1549, 19] on icon at bounding box center [1550, 17] width 11 height 11
